Goal: Task Accomplishment & Management: Manage account settings

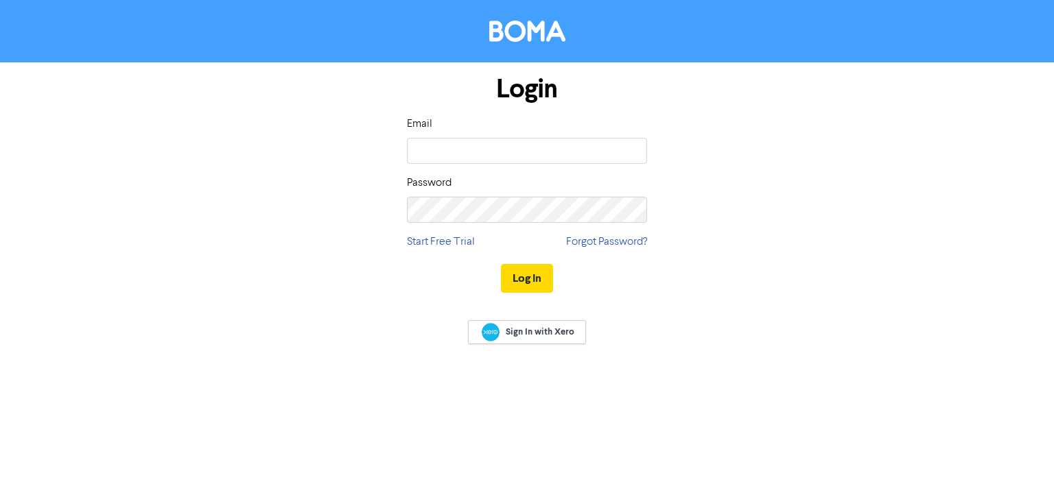
click at [0, 484] on com-1password-button at bounding box center [0, 484] width 0 height 0
type input "[EMAIL_ADDRESS][DOMAIN_NAME]"
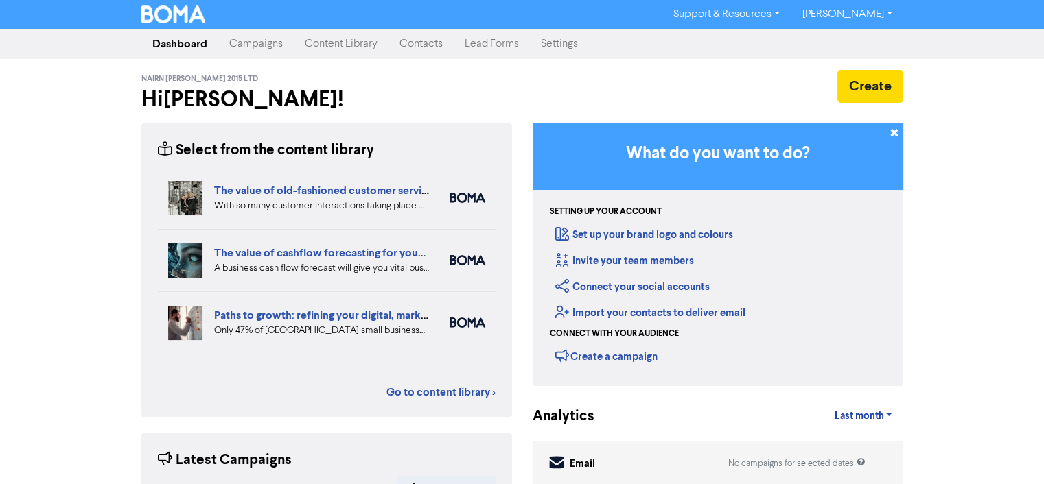
click at [405, 43] on link "Contacts" at bounding box center [420, 43] width 65 height 27
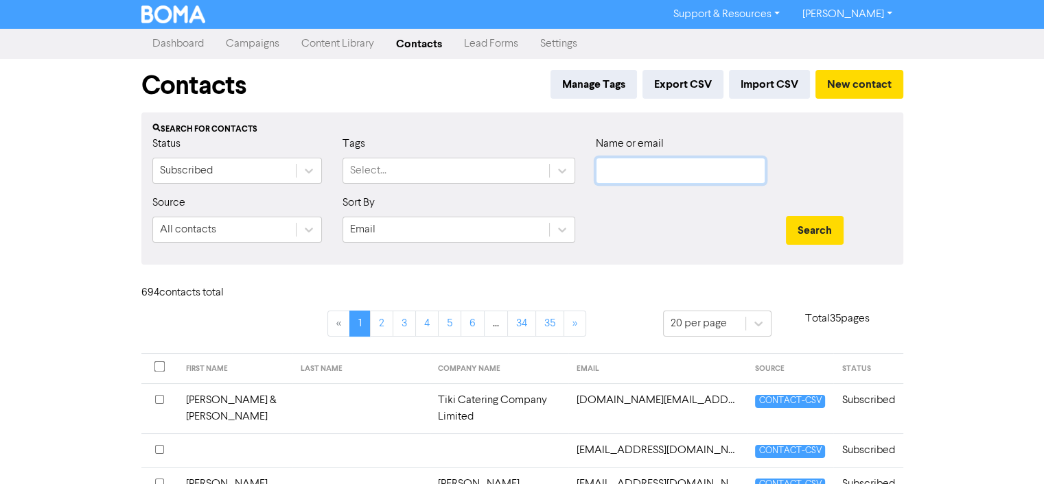
click at [637, 167] on input "text" at bounding box center [680, 171] width 169 height 26
type input "aesl"
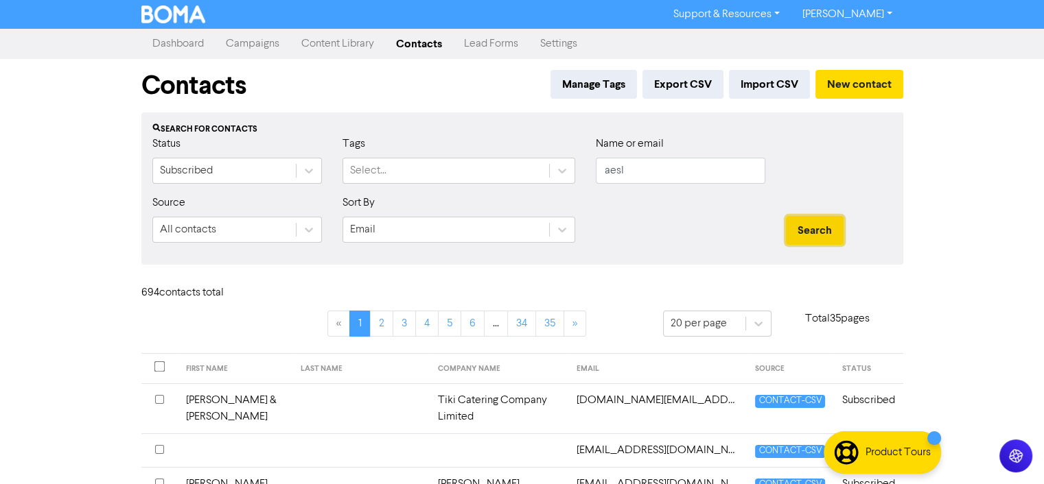
click at [814, 219] on button "Search" at bounding box center [815, 230] width 58 height 29
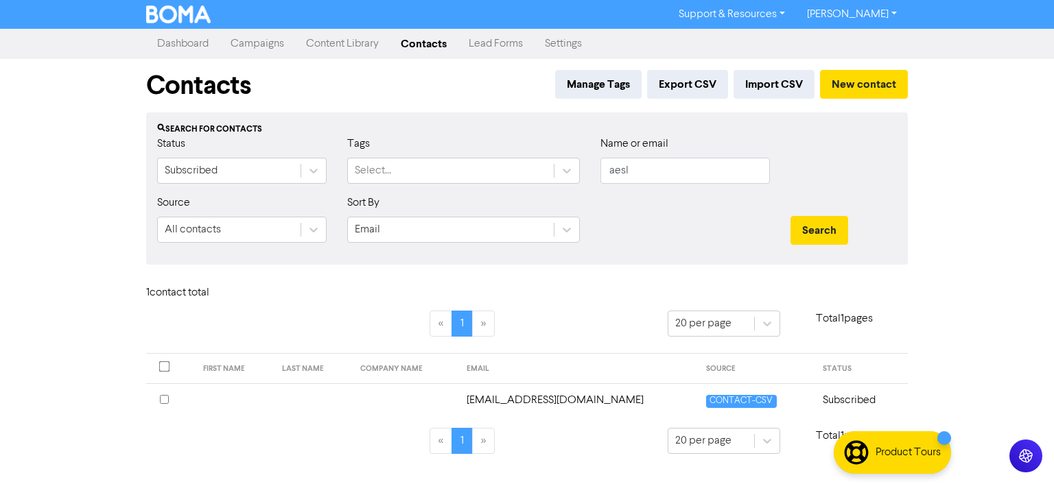
click at [576, 397] on td "[EMAIL_ADDRESS][DOMAIN_NAME]" at bounding box center [578, 401] width 240 height 34
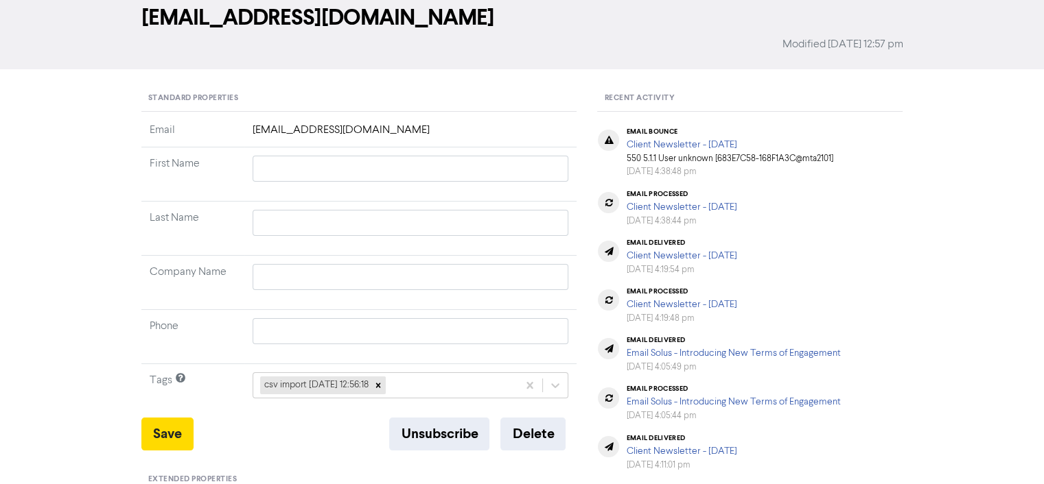
scroll to position [91, 0]
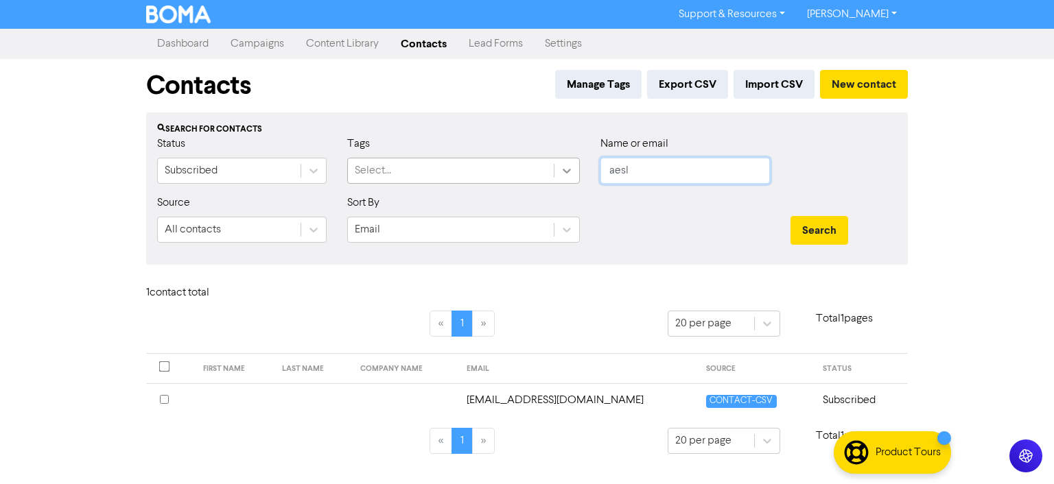
drag, startPoint x: 663, startPoint y: 165, endPoint x: 564, endPoint y: 170, distance: 99.6
click at [564, 170] on div "Status Subscribed Tags Select... Name or email aesl" at bounding box center [527, 165] width 760 height 59
type input "[PERSON_NAME]"
click at [816, 223] on button "Search" at bounding box center [819, 230] width 58 height 29
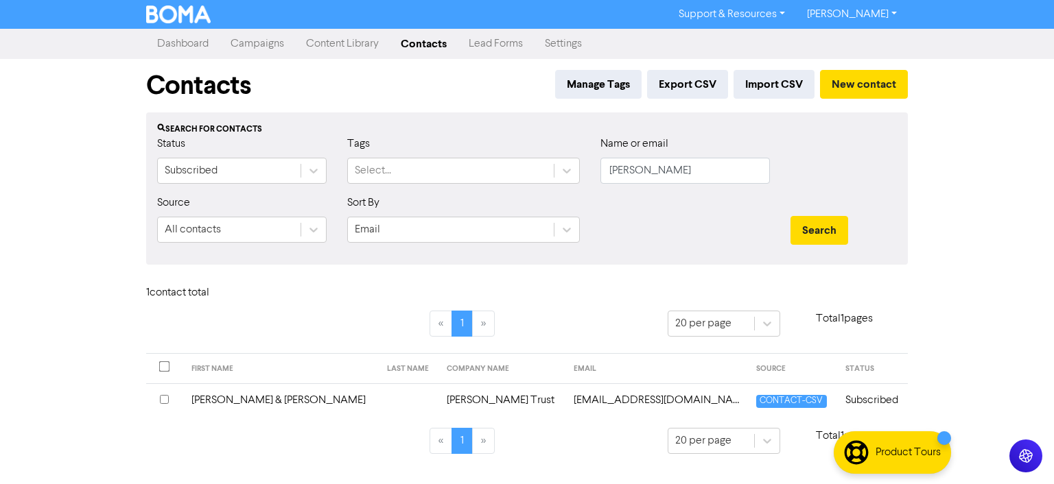
click at [608, 392] on td "[EMAIL_ADDRESS][DOMAIN_NAME]" at bounding box center [656, 401] width 182 height 34
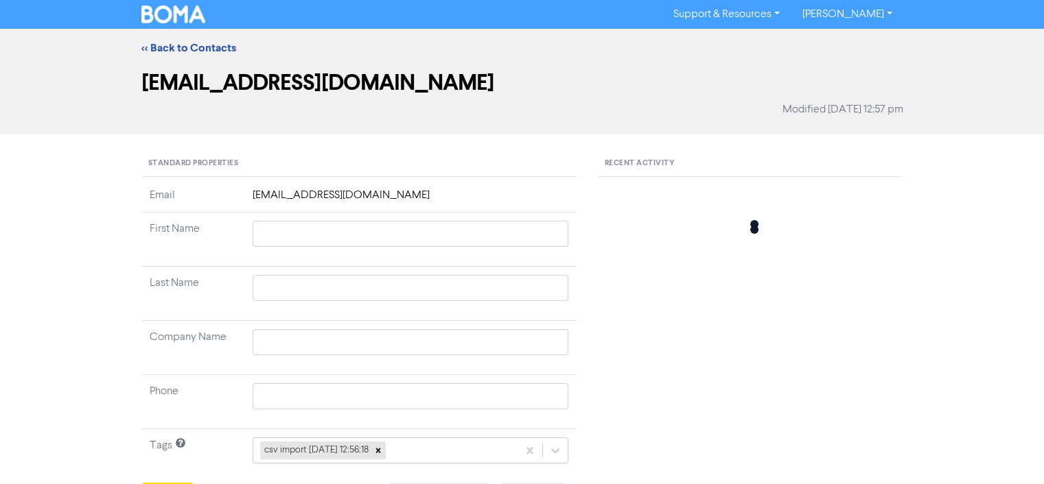
type input "[PERSON_NAME] & [PERSON_NAME]"
type input "[PERSON_NAME] Trust"
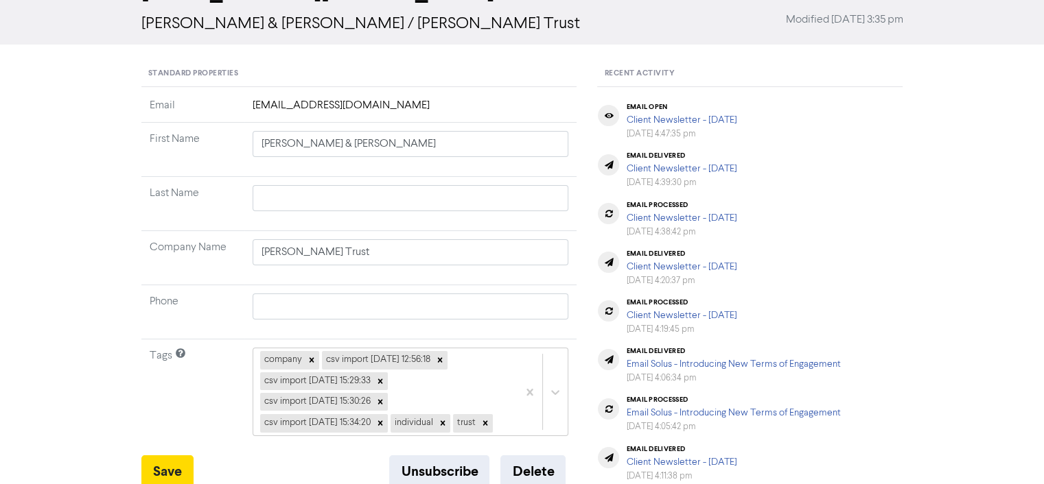
scroll to position [91, 0]
drag, startPoint x: 332, startPoint y: 248, endPoint x: 241, endPoint y: 248, distance: 91.2
click at [241, 248] on tr "Company Name [PERSON_NAME] Trust" at bounding box center [359, 257] width 436 height 54
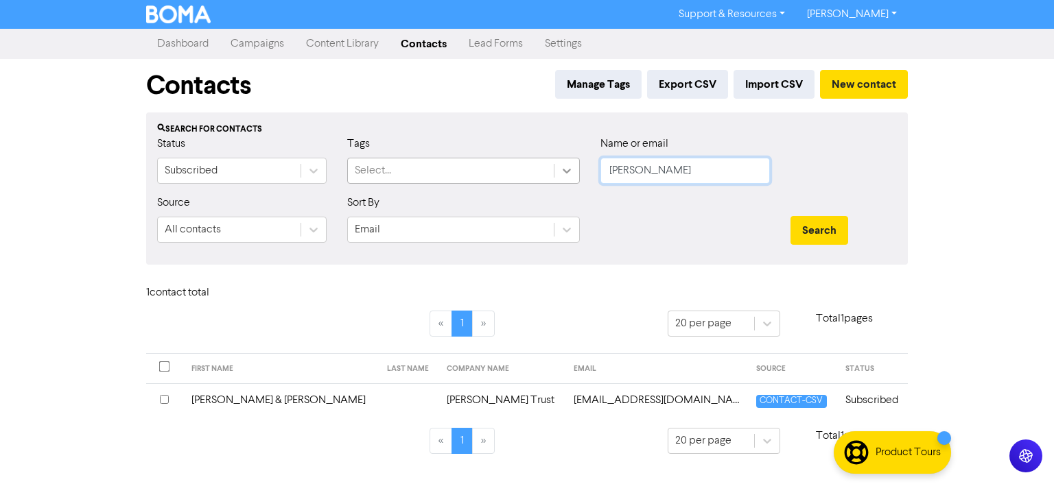
drag, startPoint x: 654, startPoint y: 174, endPoint x: 561, endPoint y: 174, distance: 92.6
click at [561, 174] on div "Status Subscribed Tags Select... Name or email [PERSON_NAME]" at bounding box center [527, 165] width 760 height 59
type input "coolstore"
click at [840, 233] on button "Search" at bounding box center [819, 230] width 58 height 29
click at [469, 400] on td "Western Bay New Life Trust" at bounding box center [495, 401] width 148 height 34
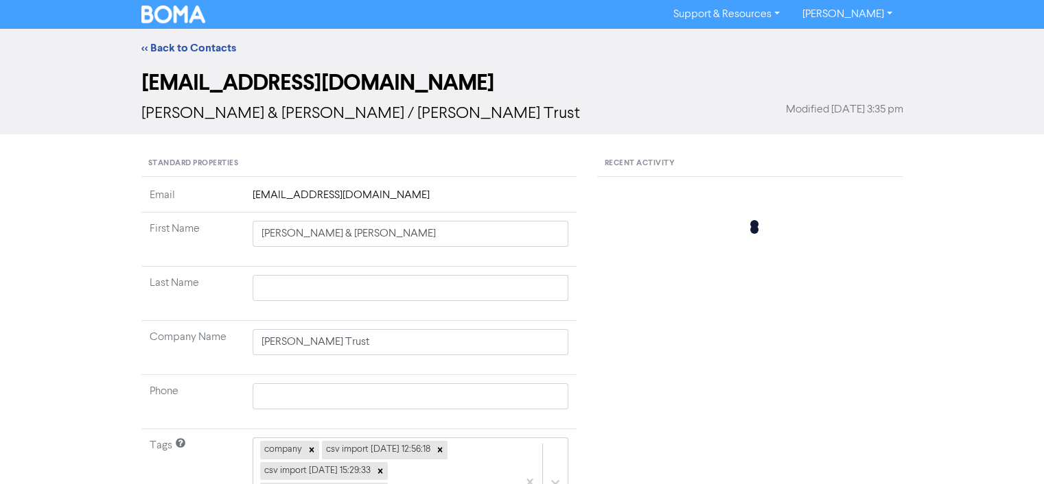
type input "[PERSON_NAME]"
type input "[DEMOGRAPHIC_DATA]"
type input "Western Bay New Life Trust"
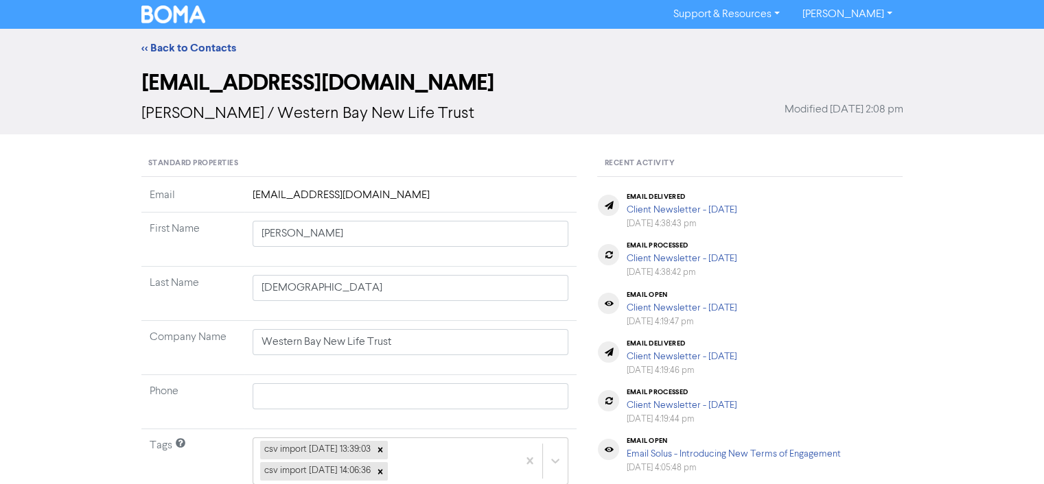
click at [282, 112] on span "[PERSON_NAME] / Western Bay New Life Trust" at bounding box center [307, 114] width 333 height 16
drag, startPoint x: 282, startPoint y: 112, endPoint x: 440, endPoint y: 118, distance: 157.9
click at [440, 118] on span "[PERSON_NAME] / Western Bay New Life Trust" at bounding box center [307, 114] width 333 height 16
copy div "Western Bay New Life Trust Modified"
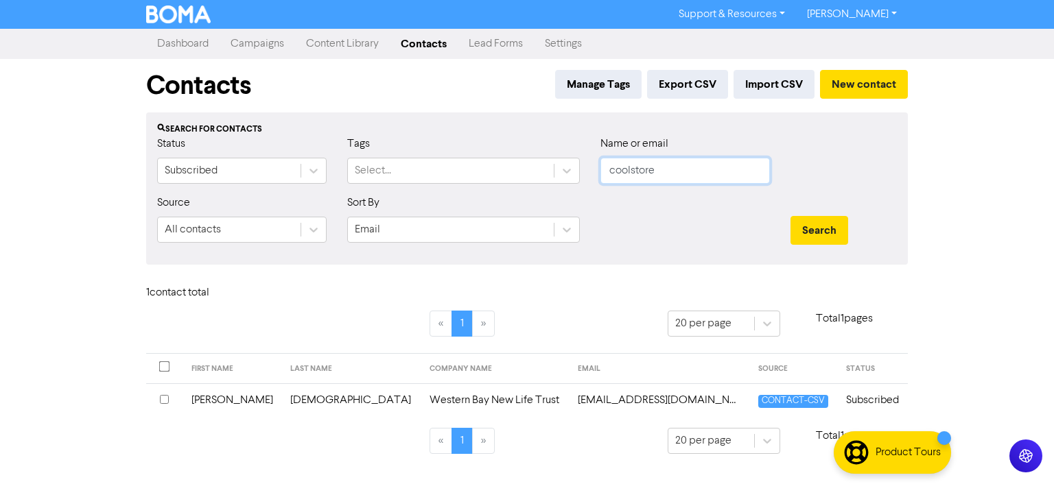
drag, startPoint x: 670, startPoint y: 172, endPoint x: 599, endPoint y: 172, distance: 70.7
click at [599, 172] on div "Name or email coolstore" at bounding box center [685, 165] width 190 height 59
click at [790, 216] on button "Search" at bounding box center [819, 230] width 58 height 29
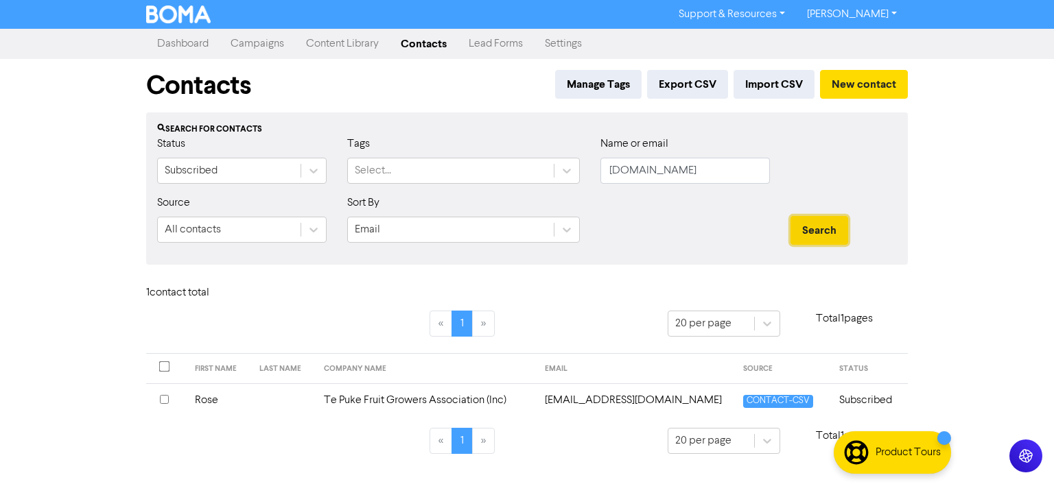
click at [829, 219] on button "Search" at bounding box center [819, 230] width 58 height 29
drag, startPoint x: 681, startPoint y: 176, endPoint x: 565, endPoint y: 176, distance: 115.9
click at [565, 176] on div "Status Subscribed Tags Select... Name or email [DOMAIN_NAME]" at bounding box center [527, 165] width 760 height 59
click at [790, 216] on button "Search" at bounding box center [819, 230] width 58 height 29
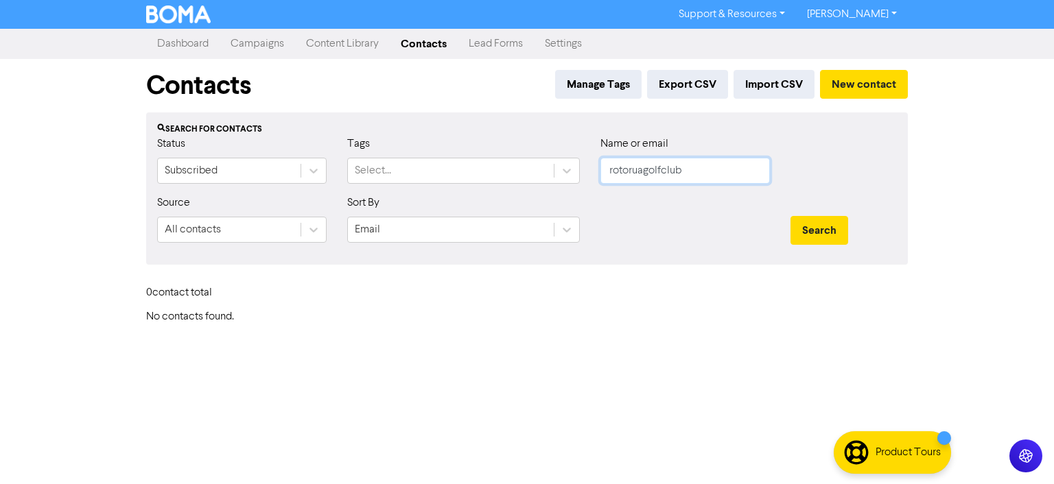
type input "rotoruagolfclub"
click at [790, 216] on button "Search" at bounding box center [819, 230] width 58 height 29
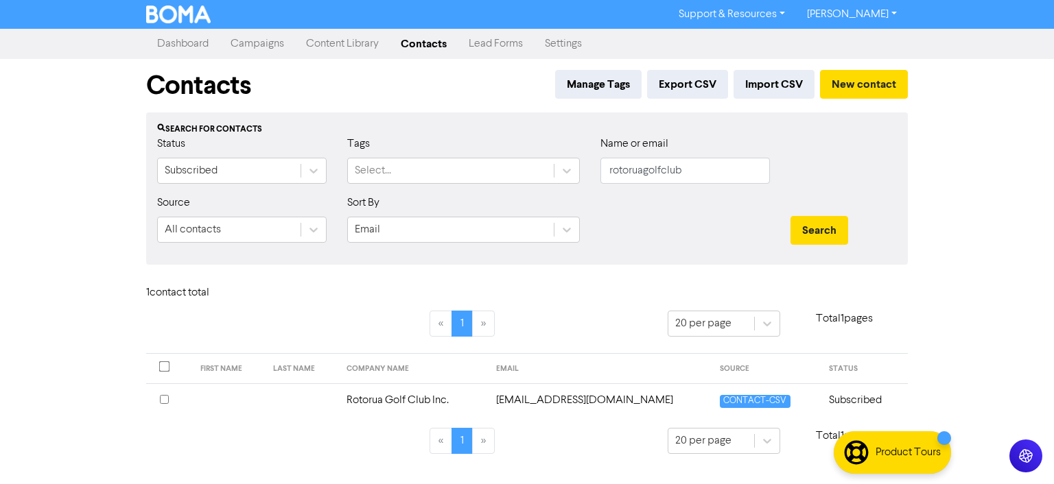
click at [431, 396] on td "Rotorua Golf Club Inc." at bounding box center [412, 401] width 149 height 34
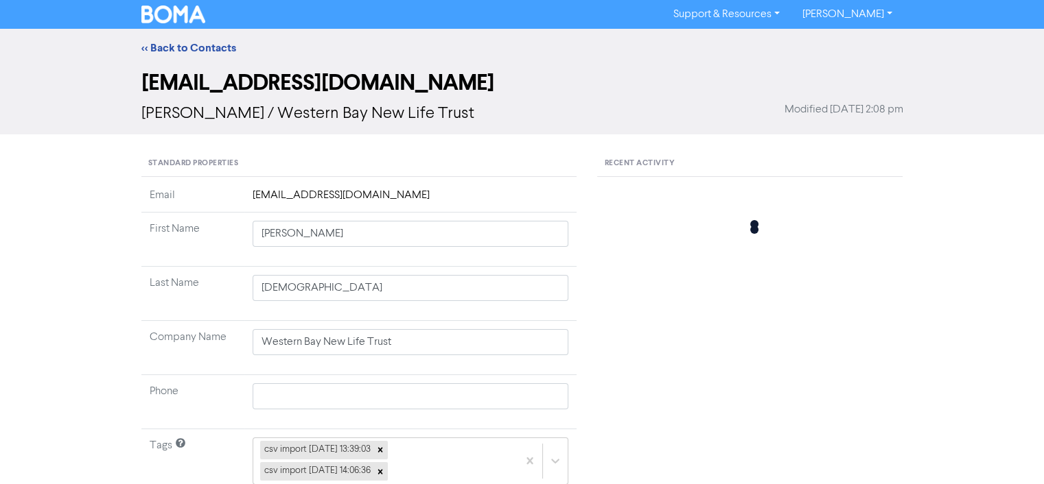
type input "Rotorua Golf Club Inc."
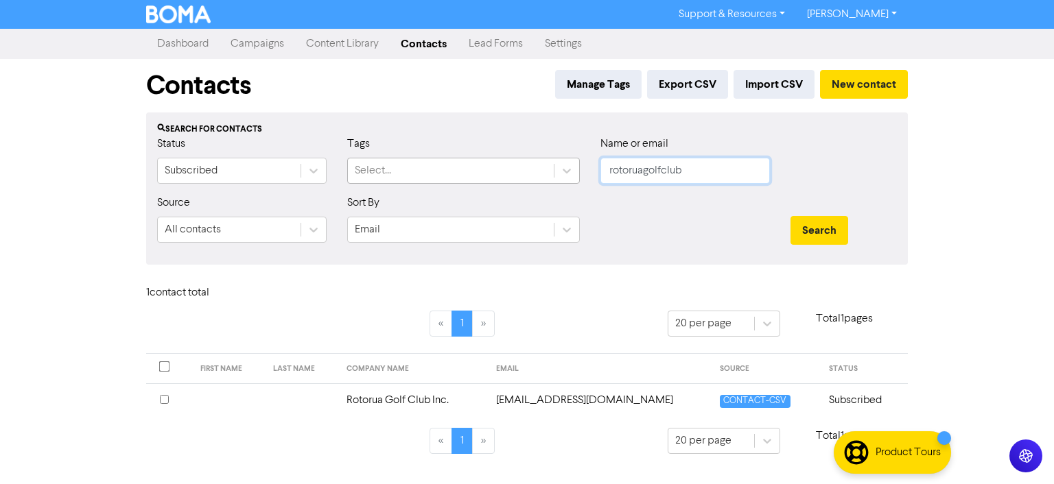
drag, startPoint x: 685, startPoint y: 171, endPoint x: 519, endPoint y: 171, distance: 166.0
click at [519, 171] on div "Status Subscribed Tags Select... Name or email rotoruagolfclub" at bounding box center [527, 165] width 760 height 59
type input "golf"
click at [790, 216] on button "Search" at bounding box center [819, 230] width 58 height 29
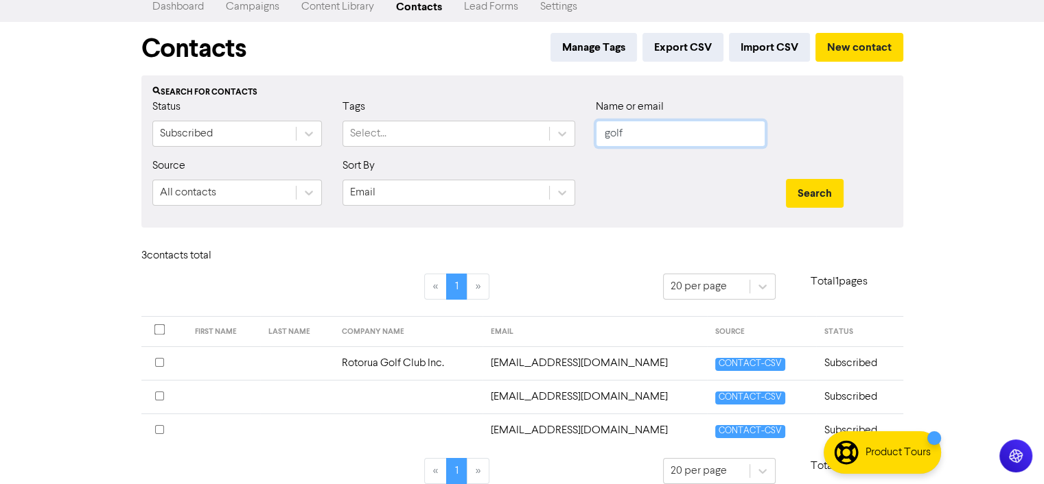
scroll to position [52, 0]
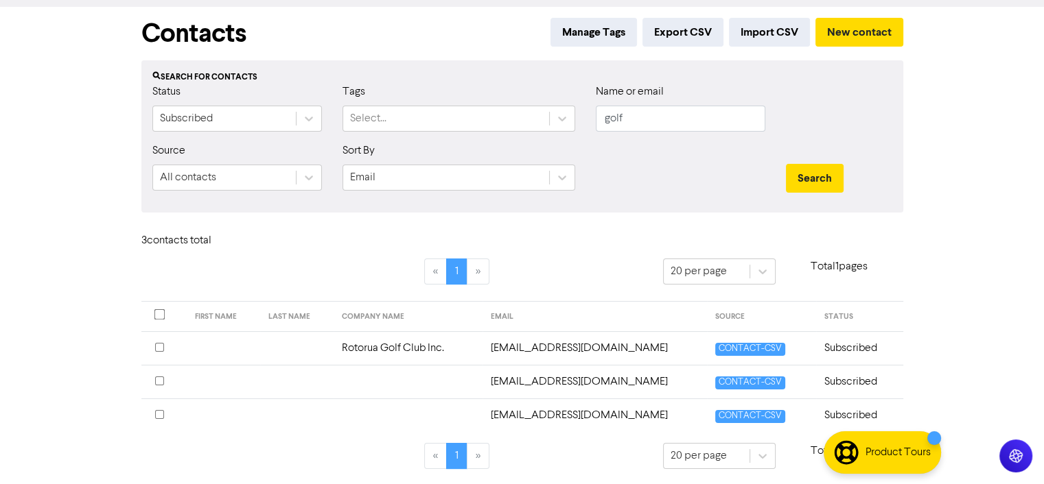
click at [531, 379] on td "[EMAIL_ADDRESS][DOMAIN_NAME]" at bounding box center [594, 382] width 224 height 34
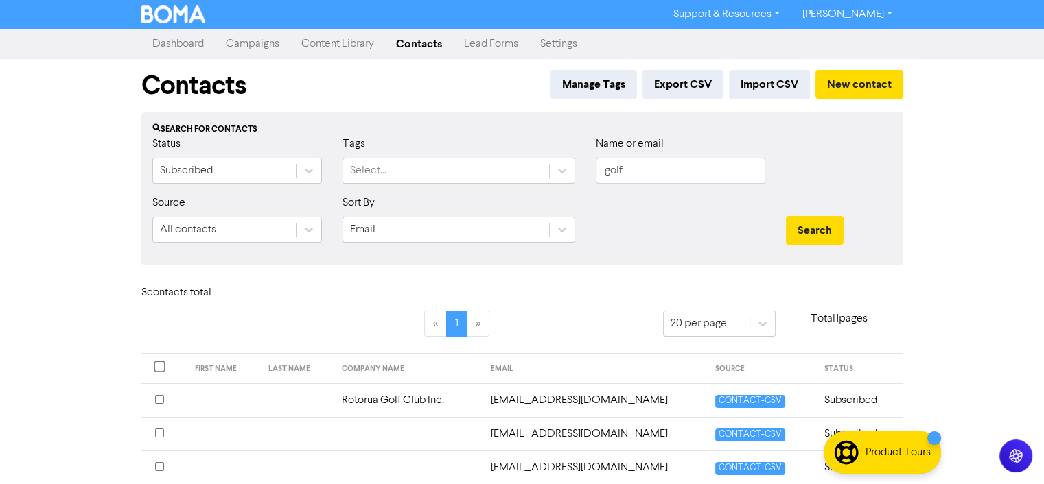
scroll to position [52, 0]
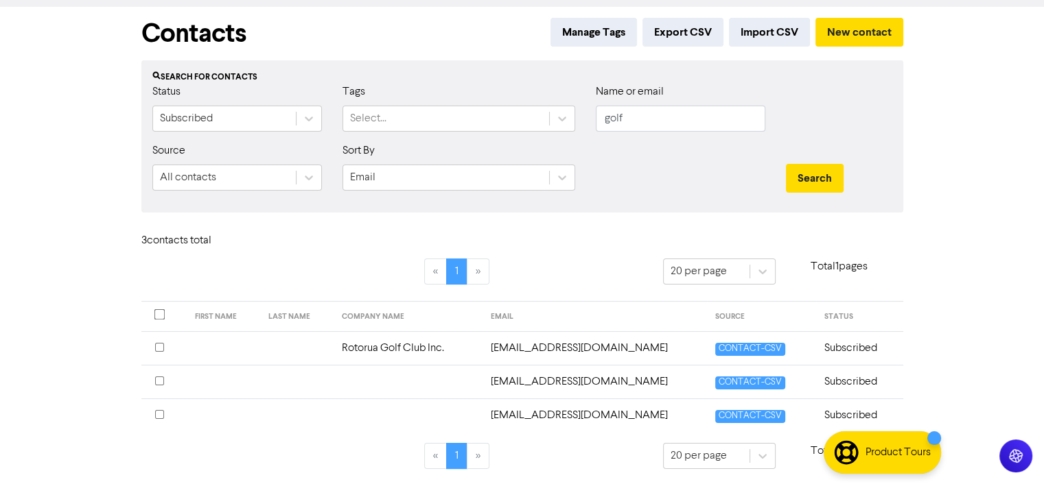
click at [571, 408] on td "[EMAIL_ADDRESS][DOMAIN_NAME]" at bounding box center [594, 416] width 224 height 34
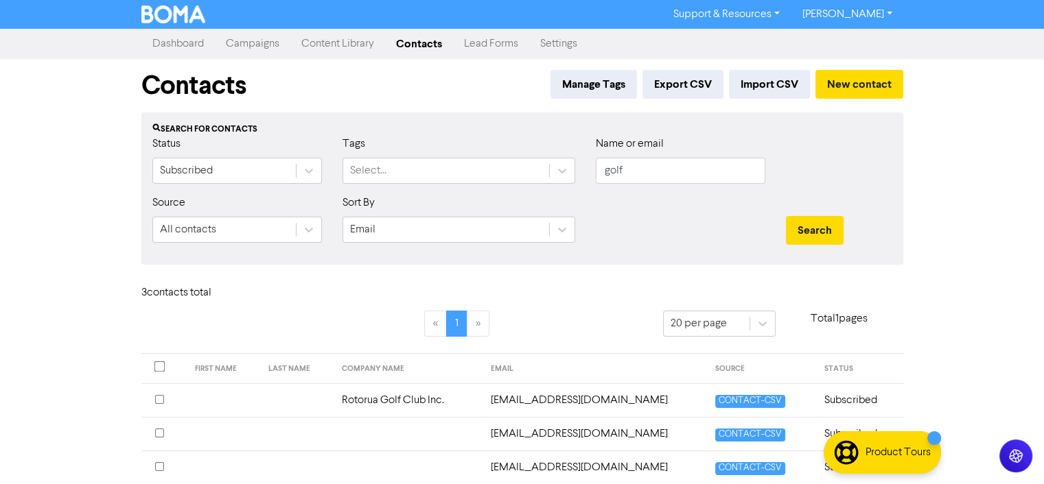
scroll to position [52, 0]
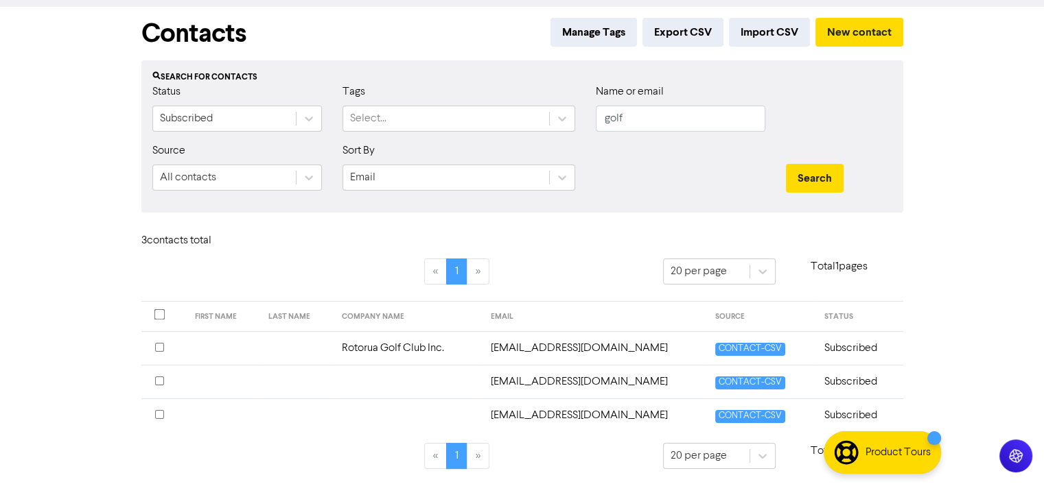
click at [414, 342] on td "Rotorua Golf Club Inc." at bounding box center [407, 348] width 149 height 34
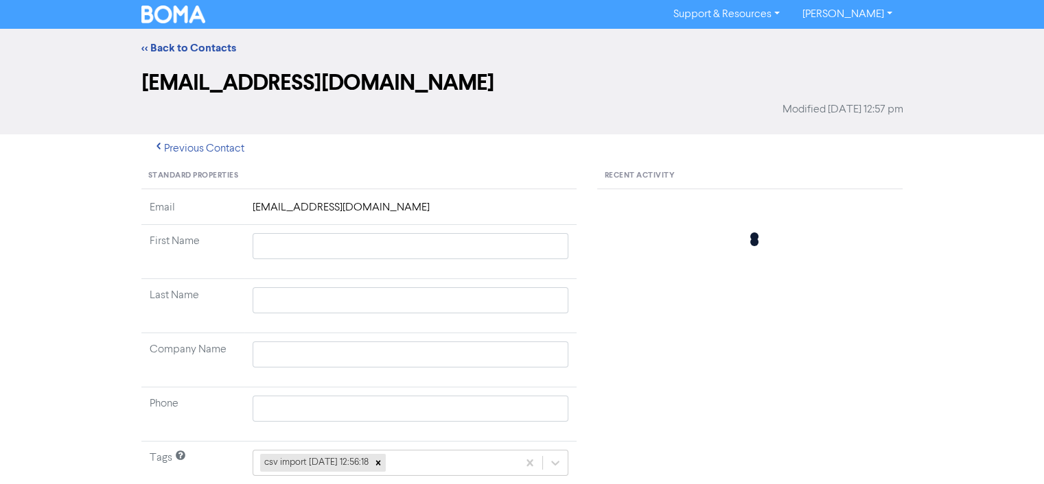
type input "Rotorua Golf Club Inc."
